Goal: Information Seeking & Learning: Understand process/instructions

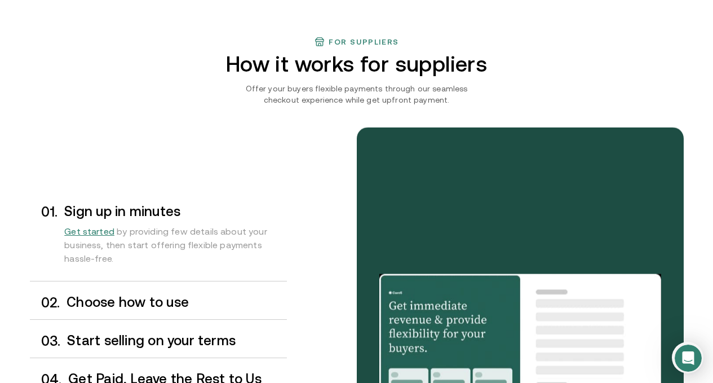
scroll to position [901, 0]
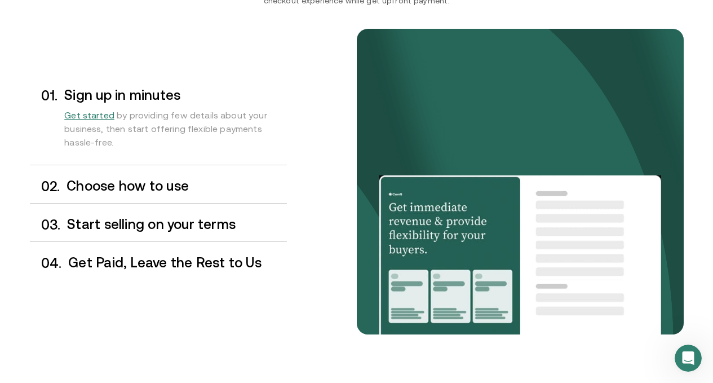
click at [125, 193] on h3 "Choose how to use" at bounding box center [176, 186] width 220 height 15
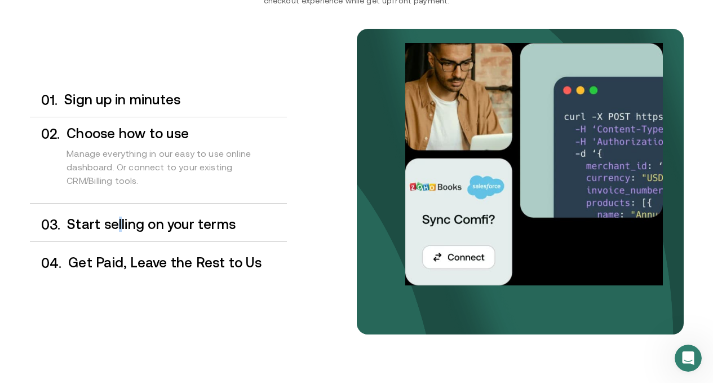
click at [123, 241] on div "0 3 . Start selling on your terms" at bounding box center [158, 224] width 257 height 33
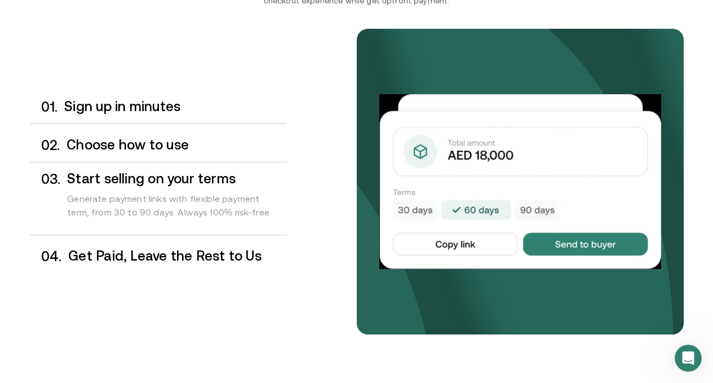
click at [104, 263] on h3 "Get Paid, Leave the Rest to Us" at bounding box center [177, 255] width 218 height 15
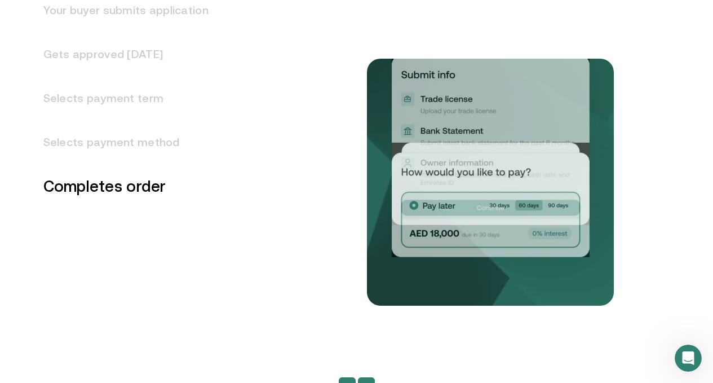
scroll to position [1521, 0]
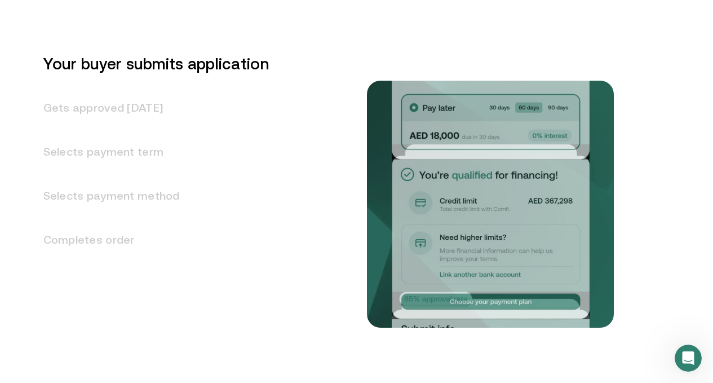
scroll to position [1364, 0]
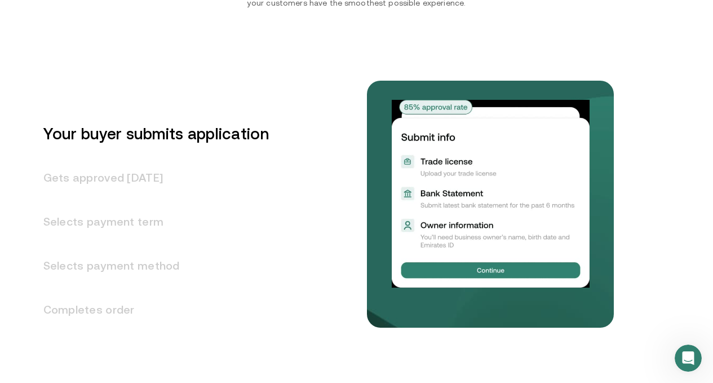
click at [130, 199] on h3 "Gets approved [DATE]" at bounding box center [149, 177] width 239 height 44
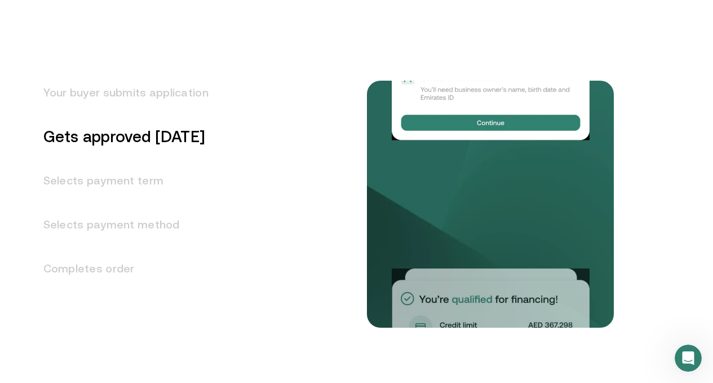
scroll to position [1408, 0]
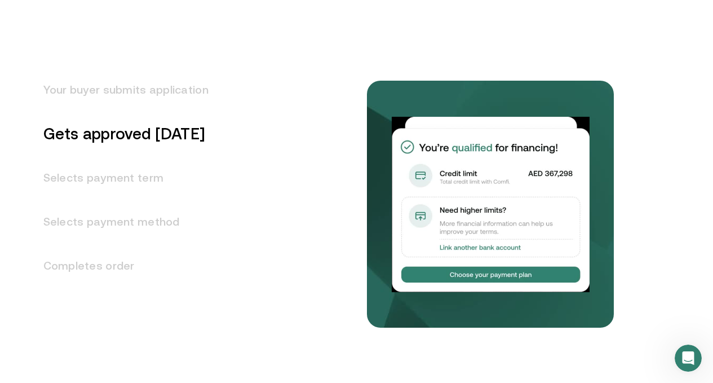
click at [130, 199] on h3 "Selects payment term" at bounding box center [119, 177] width 179 height 44
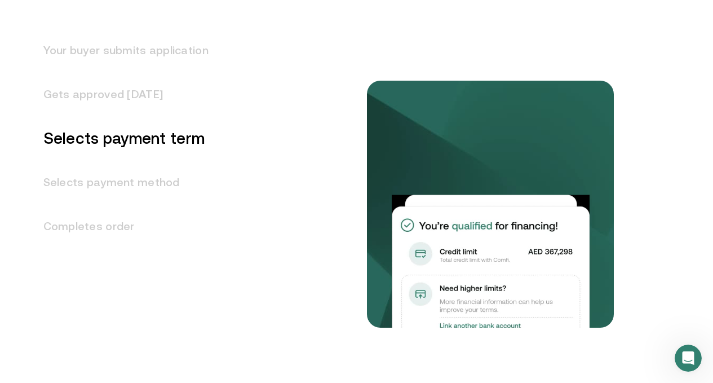
scroll to position [1452, 0]
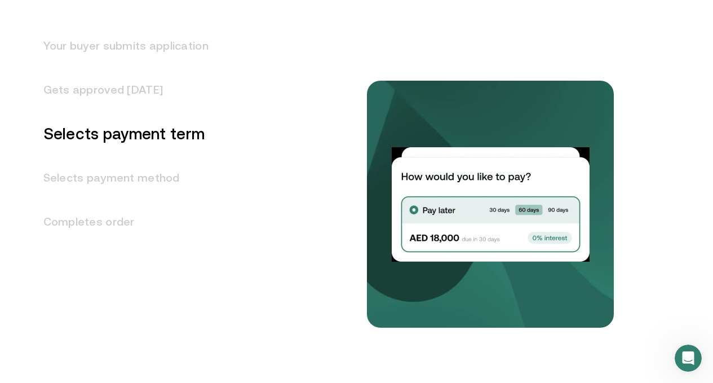
click at [121, 199] on h3 "Selects payment method" at bounding box center [119, 177] width 179 height 44
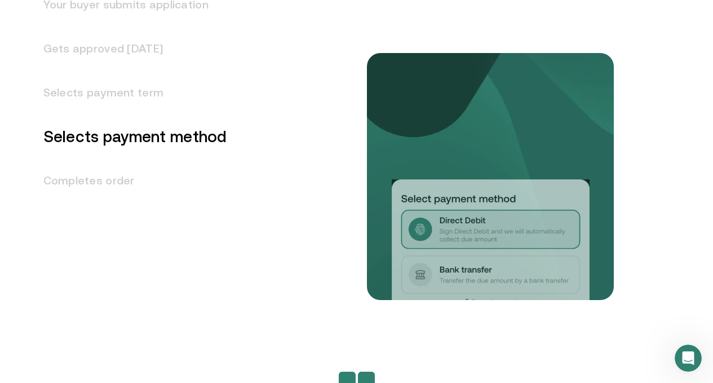
scroll to position [1496, 0]
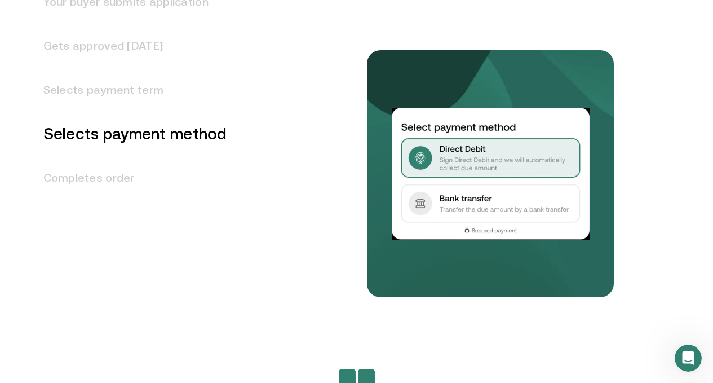
click at [117, 199] on h3 "Completes order" at bounding box center [128, 177] width 197 height 44
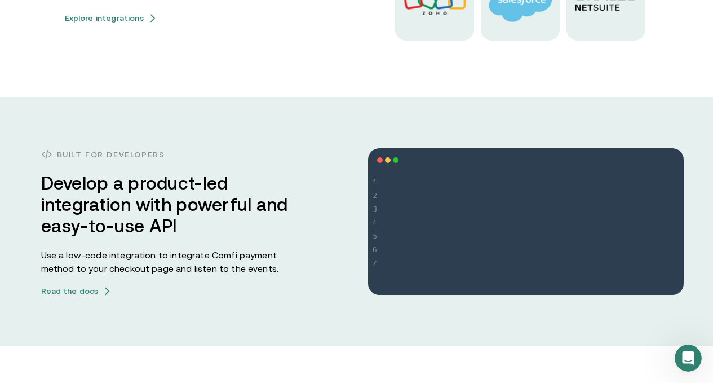
scroll to position [3117, 0]
